Goal: Task Accomplishment & Management: Use online tool/utility

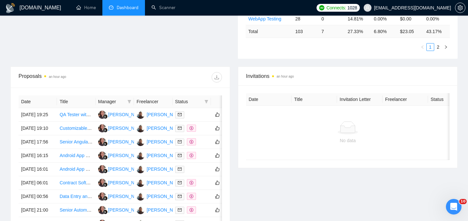
scroll to position [200, 0]
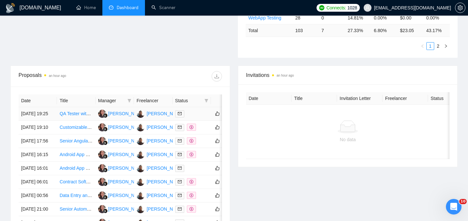
click at [54, 121] on td "[DATE] 19:25" at bounding box center [38, 114] width 38 height 14
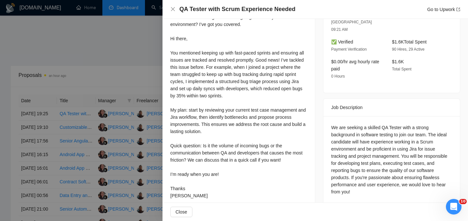
scroll to position [206, 0]
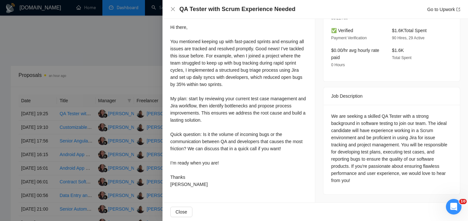
click at [97, 46] on div at bounding box center [234, 110] width 468 height 221
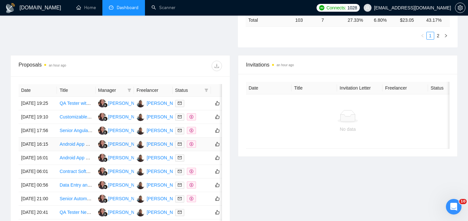
scroll to position [217, 0]
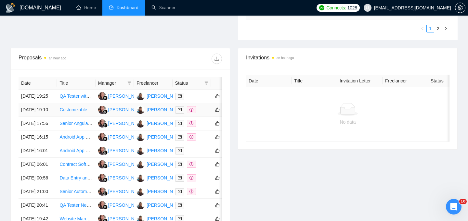
click at [48, 117] on td "[DATE] 19:10" at bounding box center [38, 110] width 38 height 14
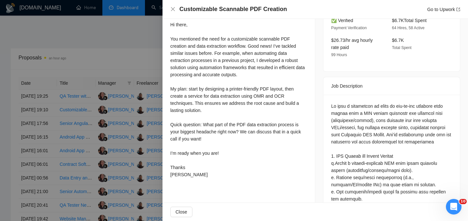
scroll to position [0, 0]
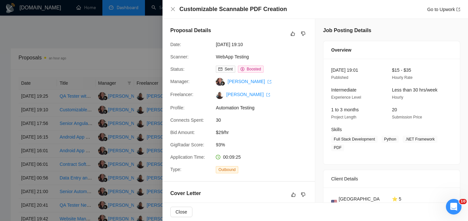
click at [130, 50] on div at bounding box center [234, 110] width 468 height 221
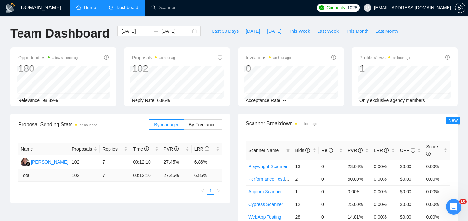
click at [87, 6] on link "Home" at bounding box center [86, 8] width 20 height 6
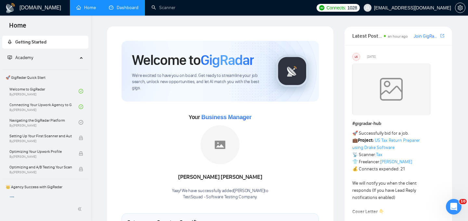
click at [118, 10] on link "Dashboard" at bounding box center [124, 8] width 30 height 6
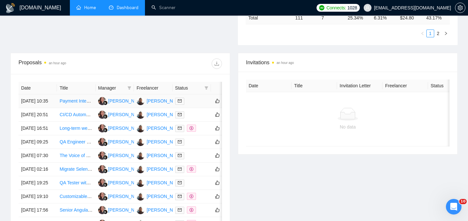
scroll to position [214, 0]
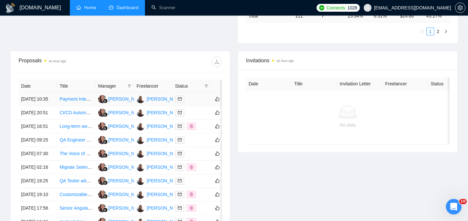
click at [52, 105] on td "[DATE] 10:35" at bounding box center [38, 100] width 38 height 14
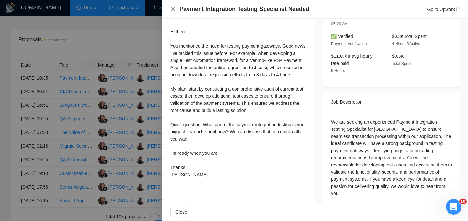
scroll to position [203, 0]
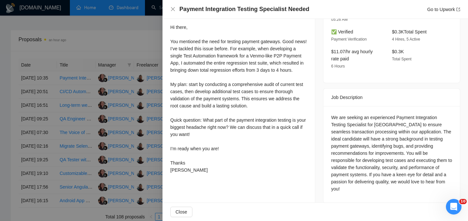
click at [119, 40] on div at bounding box center [234, 110] width 468 height 221
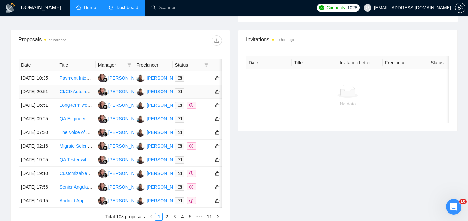
click at [56, 99] on td "[DATE] 20:51" at bounding box center [38, 92] width 38 height 14
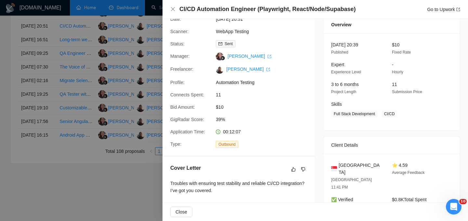
scroll to position [24, 0]
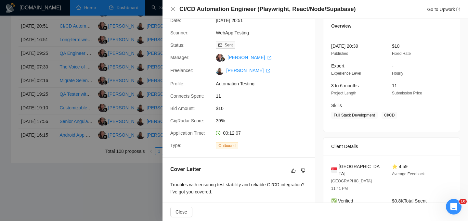
click at [120, 204] on div at bounding box center [234, 110] width 468 height 221
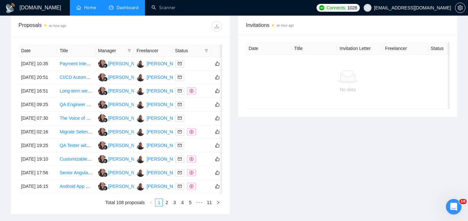
scroll to position [247, 0]
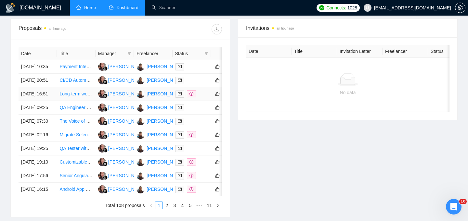
click at [52, 101] on td "[DATE] 16:51" at bounding box center [38, 94] width 38 height 14
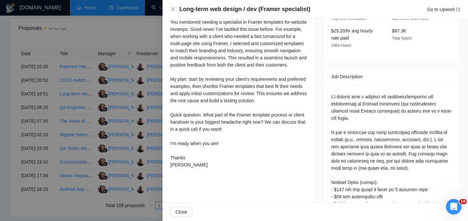
scroll to position [223, 0]
drag, startPoint x: 382, startPoint y: 82, endPoint x: 432, endPoint y: 78, distance: 50.2
copy div "web designer/developer"
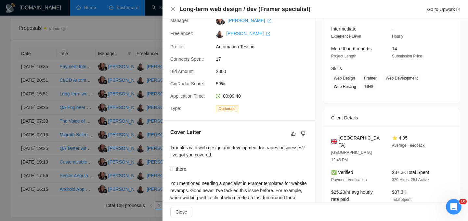
scroll to position [0, 0]
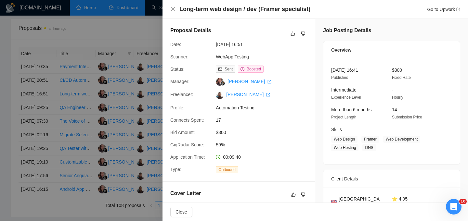
click at [94, 28] on div at bounding box center [234, 110] width 468 height 221
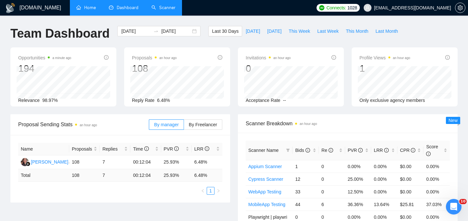
click at [158, 7] on link "Scanner" at bounding box center [164, 8] width 24 height 6
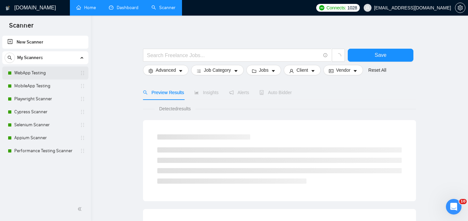
click at [46, 74] on link "WebApp Testing" at bounding box center [45, 73] width 62 height 13
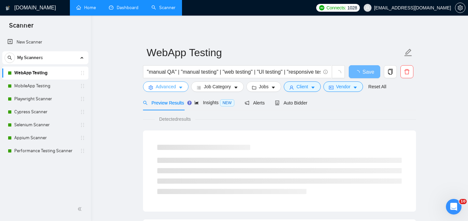
click at [182, 89] on icon "caret-down" at bounding box center [181, 88] width 5 height 5
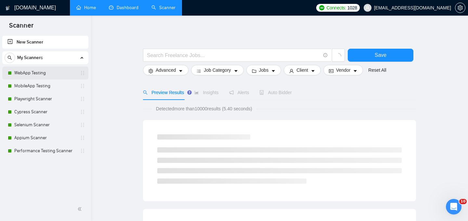
click at [20, 72] on link "WebApp Testing" at bounding box center [45, 73] width 62 height 13
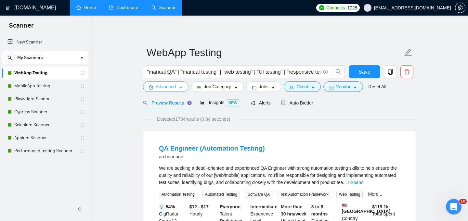
click at [183, 87] on icon "caret-down" at bounding box center [181, 88] width 5 height 5
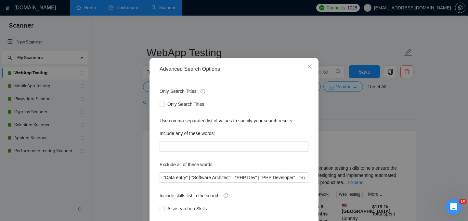
scroll to position [16, 0]
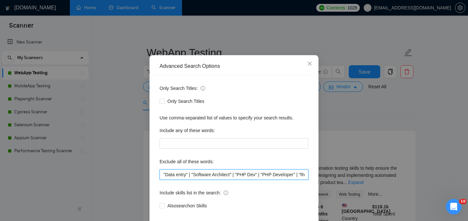
click at [162, 173] on input ""Data entry" | "Software Architect" | "PHP Dev" | "PHP Developer" | "ReactJS de…" at bounding box center [234, 175] width 149 height 10
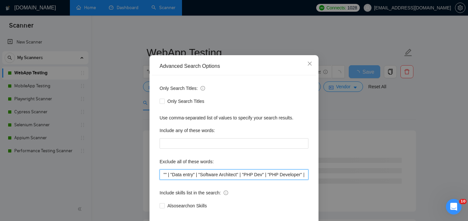
click at [166, 175] on input """ | "Data entry" | "Software Architect" | "PHP Dev" | "PHP Developer" | "React…" at bounding box center [234, 175] width 149 height 10
paste input "web designer/developer"
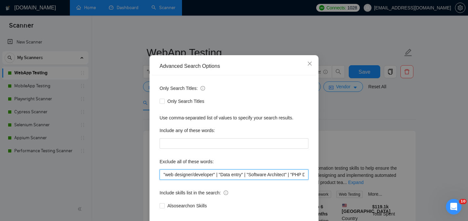
drag, startPoint x: 216, startPoint y: 175, endPoint x: 167, endPoint y: 175, distance: 48.1
click at [167, 175] on input ""web designer/developer" | "Data entry" | "Software Architect" | "PHP Dev" | "P…" at bounding box center [234, 175] width 149 height 10
click at [188, 176] on input ""web designer/developer" | "Data entry" | "Software Architect" | "PHP Dev" | "P…" at bounding box center [234, 175] width 149 height 10
drag, startPoint x: 166, startPoint y: 176, endPoint x: 216, endPoint y: 176, distance: 50.4
click at [216, 176] on input ""web designer/developer" | "Data entry" | "Software Architect" | "PHP Dev" | "P…" at bounding box center [234, 175] width 149 height 10
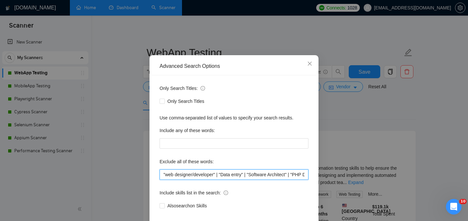
click at [162, 173] on input ""web designer/developer" | "Data entry" | "Software Architect" | "PHP Dev" | "P…" at bounding box center [234, 175] width 149 height 10
click at [166, 175] on input """ | "web designer/developer" | "Data entry" | "Software Architect" | "PHP Dev"…" at bounding box center [234, 175] width 149 height 10
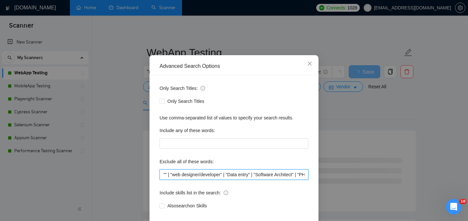
paste input "web designer/developer"
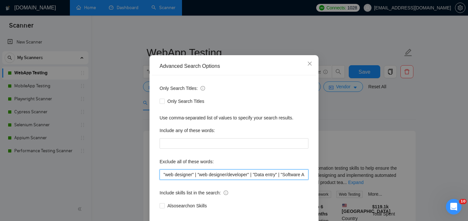
click at [161, 174] on input ""web designer" | "web designer/developer" | "Data entry" | "Software Architect"…" at bounding box center [234, 175] width 149 height 10
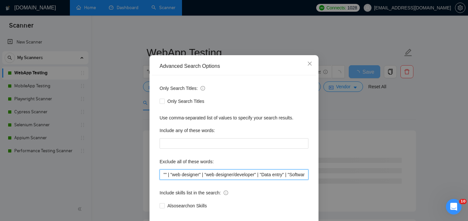
paste input "web designer/developer"
click at [196, 175] on input "text" at bounding box center [234, 175] width 149 height 10
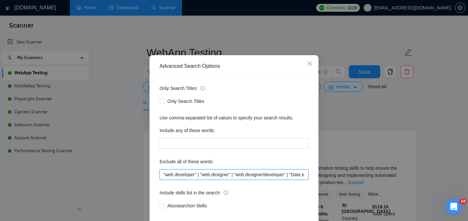
scroll to position [49, 0]
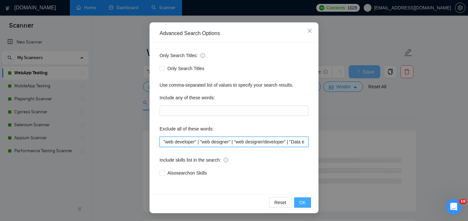
type input ""web developer" | "web designer" | "web designer/developer" | "Data entry" | "S…"
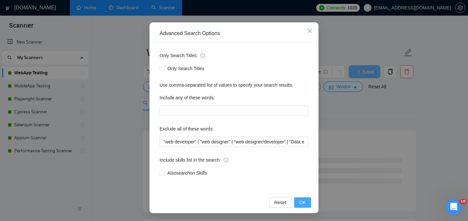
click at [303, 205] on span "OK" at bounding box center [302, 202] width 7 height 7
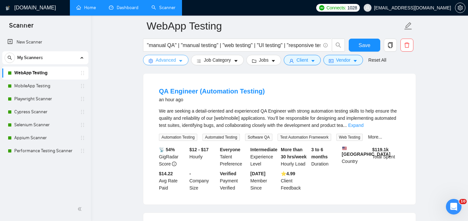
scroll to position [61, 0]
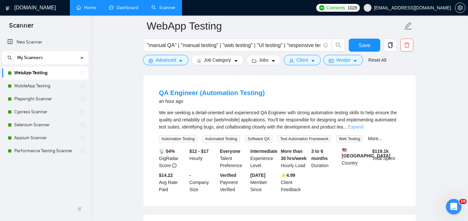
click at [364, 125] on link "Expand" at bounding box center [355, 127] width 15 height 5
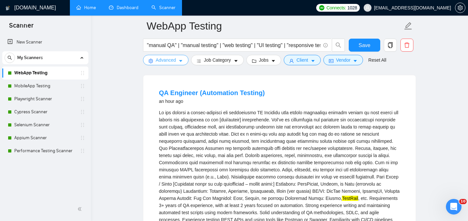
click at [179, 63] on icon "caret-down" at bounding box center [181, 61] width 5 height 5
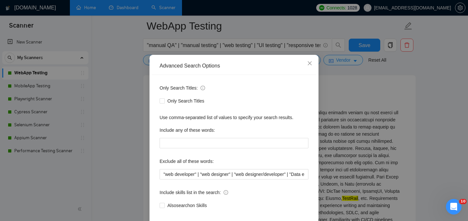
click at [119, 97] on div "Advanced Search Options Only Search Titles: Only Search Titles Use comma-separa…" at bounding box center [234, 110] width 468 height 221
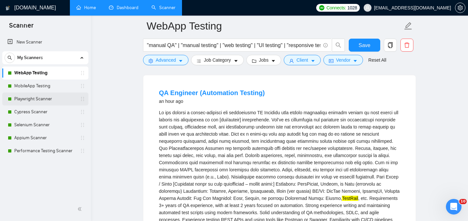
click at [40, 99] on link "Playwright Scanner" at bounding box center [45, 99] width 62 height 13
click at [368, 46] on span "Save" at bounding box center [365, 45] width 12 height 8
click at [38, 97] on link "Playwright Scanner" at bounding box center [45, 99] width 62 height 13
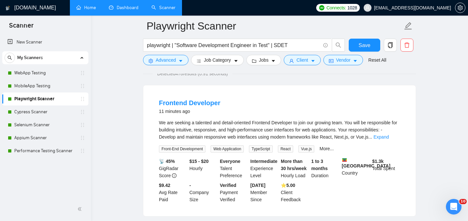
scroll to position [49, 0]
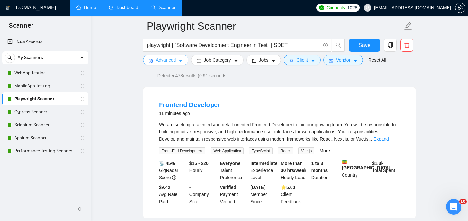
click at [182, 61] on icon "caret-down" at bounding box center [180, 61] width 3 height 2
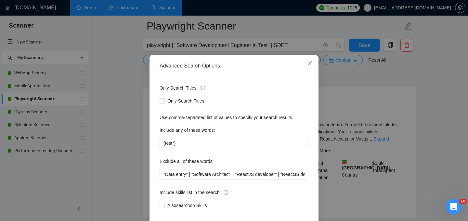
scroll to position [49, 0]
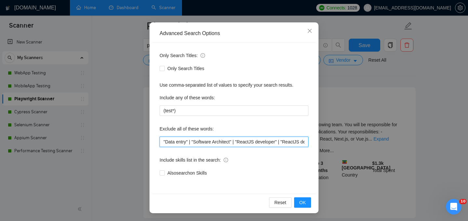
click at [163, 141] on input ""Data entry" | "Software Architect" | "ReactJS developer" | "ReactJS dev" | "Re…" at bounding box center [234, 142] width 149 height 10
paste input ""Data entry" | "Data Entry Operator" | "Data Entry Clerk" | "Data Entry Special…"
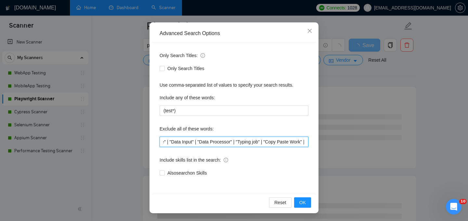
scroll to position [0, 276]
type input ""Data entry" | "Data Entry Operator" | "Data Entry Clerk" | "Data Entry Special…"
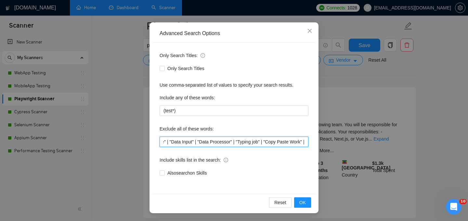
click at [279, 141] on input ""Data entry" | "Data Entry Operator" | "Data Entry Clerk" | "Data Entry Special…" at bounding box center [234, 142] width 149 height 10
paste input ""Data entry" | "Data Entry Operator" | "Data Entry Clerk" | "Data Entry Special…"
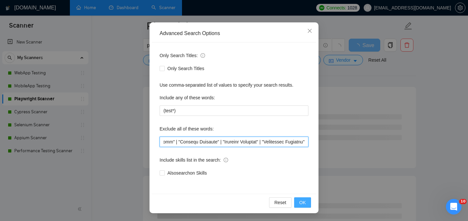
type input ""Data entry" | "Data Entry Operator" | "Data Entry Clerk" | "Data Entry Special…"
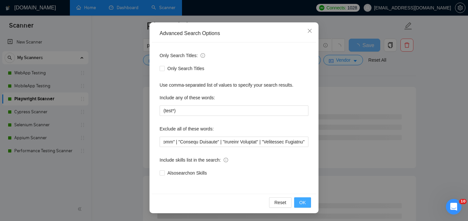
scroll to position [0, 0]
click at [302, 203] on span "OK" at bounding box center [302, 202] width 7 height 7
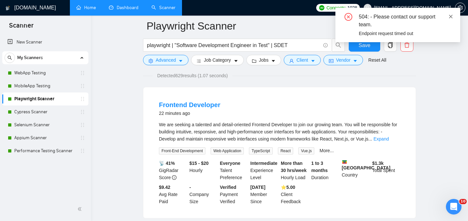
click at [452, 16] on icon "close" at bounding box center [451, 16] width 5 height 5
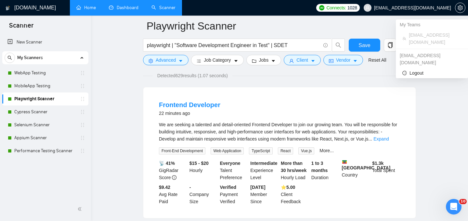
click at [446, 8] on span "[EMAIL_ADDRESS][DOMAIN_NAME]" at bounding box center [412, 8] width 77 height 0
click at [425, 8] on span "[EMAIL_ADDRESS][DOMAIN_NAME]" at bounding box center [412, 8] width 77 height 0
click at [417, 70] on span "Logout" at bounding box center [432, 73] width 59 height 7
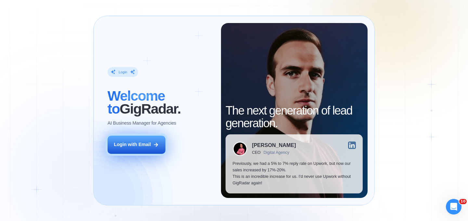
click at [144, 145] on div "Login with Email" at bounding box center [132, 145] width 37 height 7
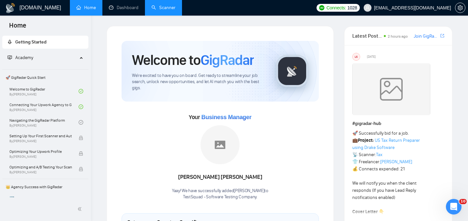
click at [164, 10] on link "Scanner" at bounding box center [164, 8] width 24 height 6
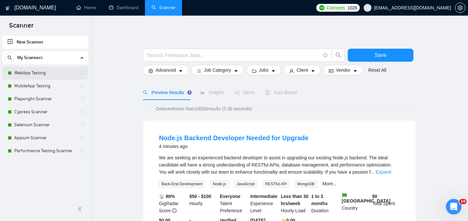
click at [48, 76] on link "WebApp Testing" at bounding box center [45, 73] width 62 height 13
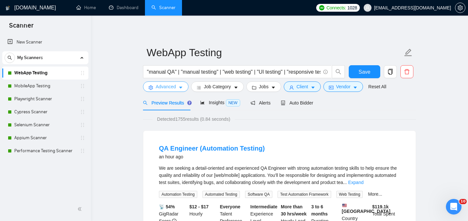
click at [180, 86] on icon "caret-down" at bounding box center [181, 88] width 5 height 5
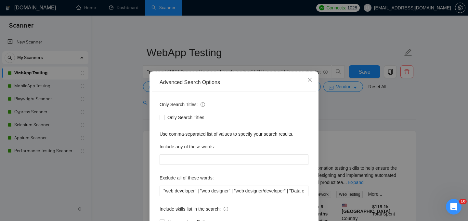
scroll to position [49, 0]
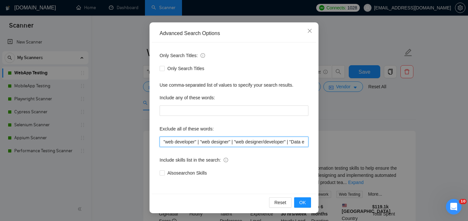
click at [210, 141] on input ""web developer" | "web designer" | "web designer/developer" | "Data entry" | "S…" at bounding box center [234, 142] width 149 height 10
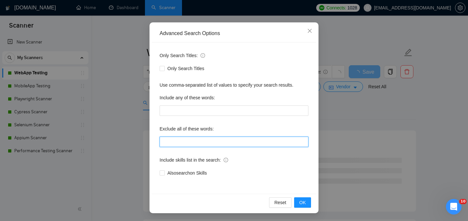
paste input ""Data entry" | "Data Entry Operator" | "Data Entry Clerk" | "Data Entry Special…"
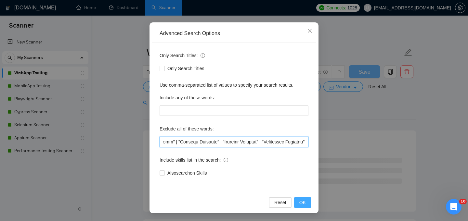
type input ""Data entry" | "Data Entry Operator" | "Data Entry Clerk" | "Data Entry Special…"
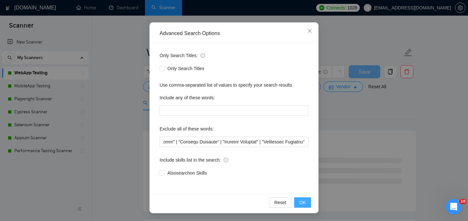
scroll to position [0, 0]
click at [301, 203] on span "OK" at bounding box center [302, 202] width 7 height 7
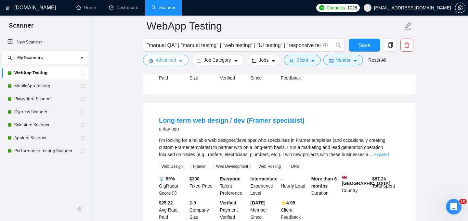
scroll to position [600, 0]
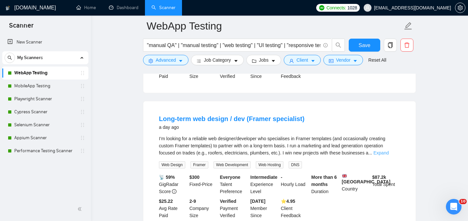
click at [389, 156] on link "Expand" at bounding box center [381, 153] width 15 height 5
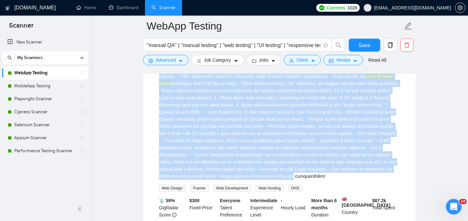
scroll to position [739, 0]
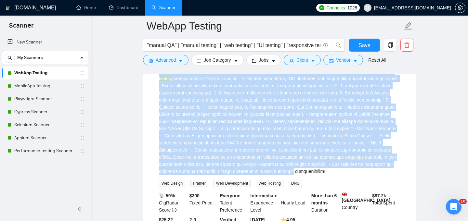
drag, startPoint x: 156, startPoint y: 92, endPoint x: 354, endPoint y: 181, distance: 216.8
click at [354, 181] on li "Long-term web design / dev (Framer specialist) a day ago cross-browser testing …" at bounding box center [279, 106] width 257 height 273
copy li "Long-term web design / dev (Framer specialist) a day ago I’m looking for a reli…"
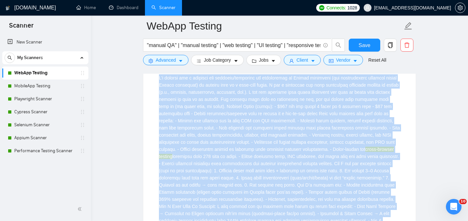
scroll to position [649, 0]
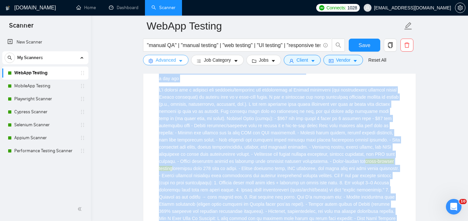
click at [180, 61] on icon "caret-down" at bounding box center [181, 61] width 5 height 5
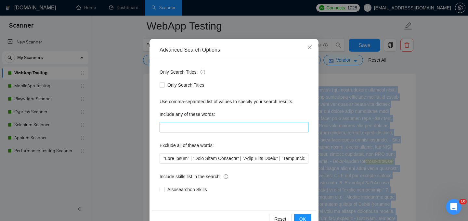
scroll to position [39, 0]
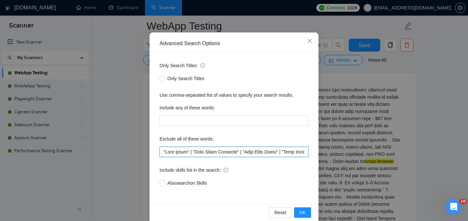
click at [230, 152] on input "text" at bounding box center [234, 152] width 149 height 10
paste input ""Data entry" | "Data Entry Operator" | "Data Entry Clerk" | "Data Entry Special…"
type input ""Data entry" | "Data Entry Operator" | "Data Entry Clerk" | "Data Entry Special…"
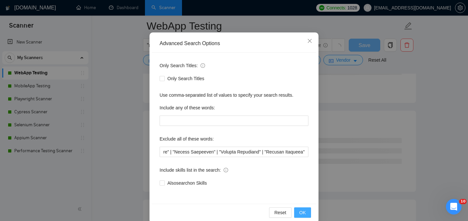
click at [302, 212] on span "OK" at bounding box center [302, 212] width 7 height 7
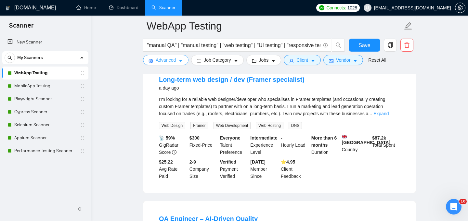
scroll to position [640, 0]
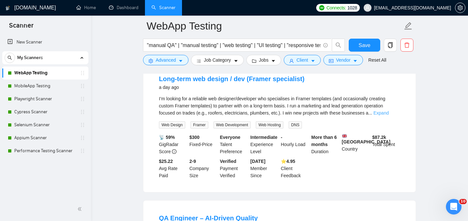
click at [389, 116] on link "Expand" at bounding box center [381, 113] width 15 height 5
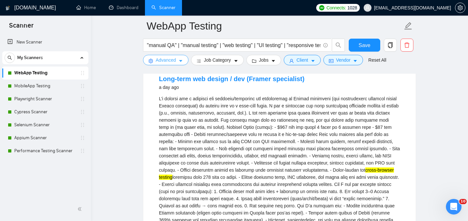
click at [184, 61] on button "Advanced" at bounding box center [166, 60] width 46 height 10
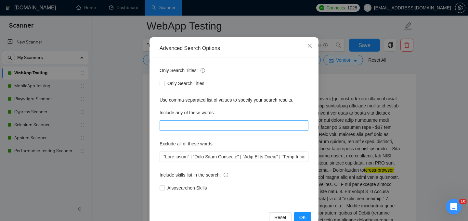
scroll to position [49, 0]
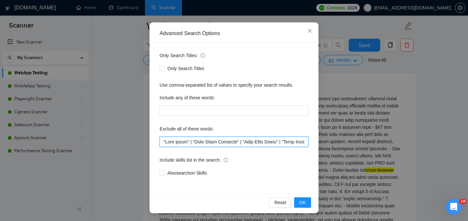
click at [234, 142] on input "text" at bounding box center [234, 142] width 149 height 10
paste input ""Data entry" | "Data Entry Operator" | "Data Entry Clerk" | "Data Entry Special…"
type input ""Data entry" | "Data Entry Operator" | "Data Entry Clerk" | "Data Entry Special…"
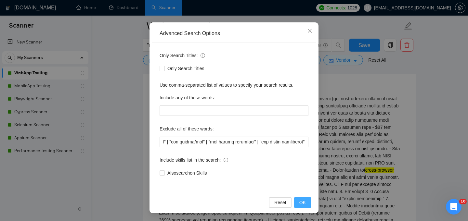
click at [300, 202] on span "OK" at bounding box center [302, 202] width 7 height 7
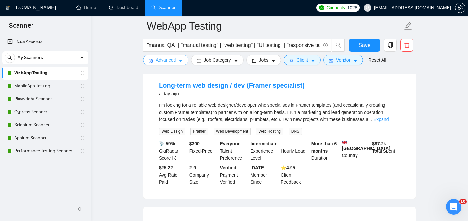
scroll to position [626, 0]
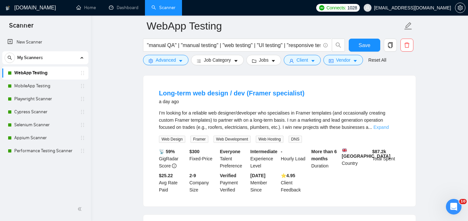
click at [389, 130] on link "Expand" at bounding box center [381, 127] width 15 height 5
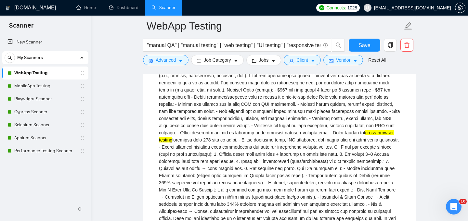
scroll to position [681, 0]
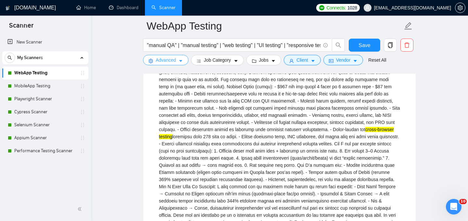
click at [180, 59] on span "caret-down" at bounding box center [181, 61] width 5 height 5
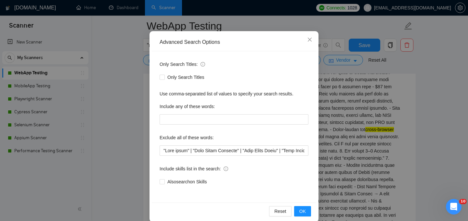
scroll to position [49, 0]
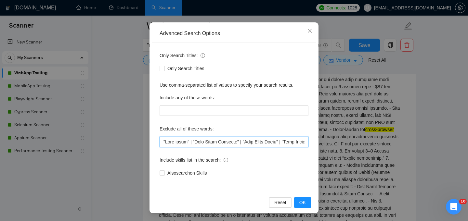
click at [210, 145] on input "text" at bounding box center [234, 142] width 149 height 10
paste input ""Data entry" | "Data Entry Operator" | "Data Entry Clerk" | "Data Entry Special…"
type input ""Data entry" | "Data Entry Operator" | "Data Entry Clerk" | "Data Entry Special…"
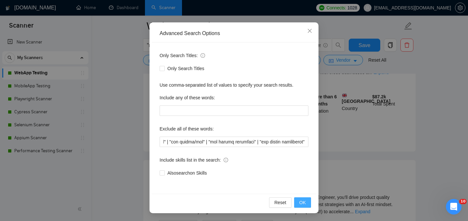
scroll to position [0, 0]
click at [306, 202] on span "OK" at bounding box center [302, 202] width 7 height 7
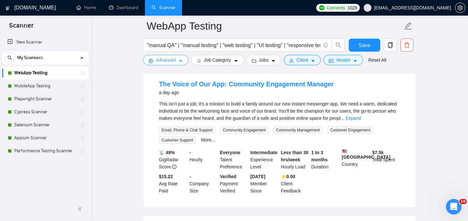
scroll to position [917, 0]
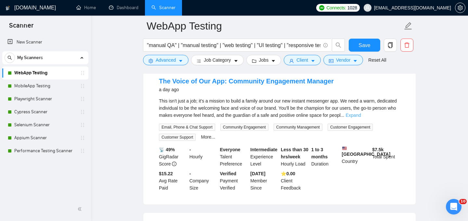
click at [361, 118] on link "Expand" at bounding box center [353, 115] width 15 height 5
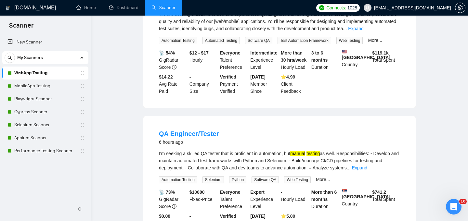
scroll to position [0, 0]
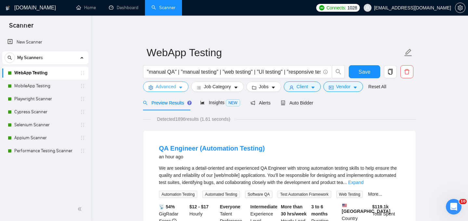
click at [184, 88] on button "Advanced" at bounding box center [166, 87] width 46 height 10
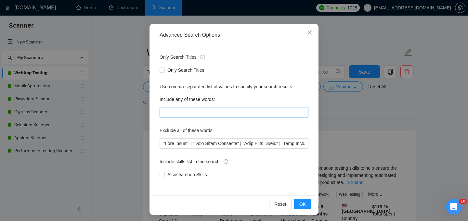
scroll to position [48, 0]
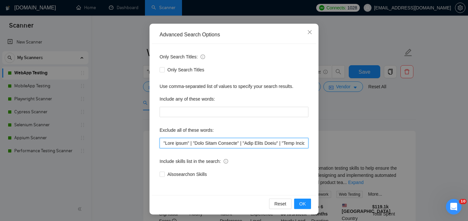
click at [244, 142] on input "text" at bounding box center [234, 143] width 149 height 10
paste input "(?i)(?!.*\b(qa|quality\s*assurance|software\s*tester|test\s*engineer|sdet|autom…"
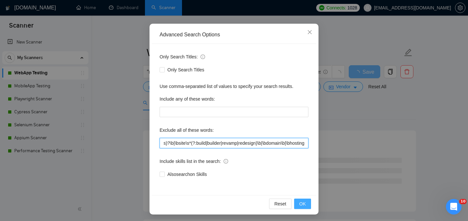
type input "(?i)(?!.*\b(qa|quality\s*assurance|software\s*tester|test\s*engineer|sdet|autom…"
click at [302, 203] on span "OK" at bounding box center [302, 204] width 7 height 7
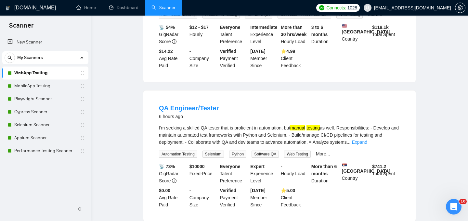
scroll to position [0, 0]
